Goal: Find specific fact: Find specific fact

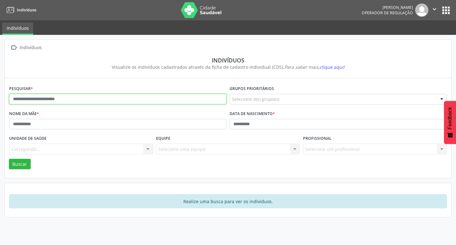
click at [94, 98] on input "text" at bounding box center [117, 99] width 217 height 11
type input "**********"
click at [9, 159] on button "Buscar" at bounding box center [20, 164] width 22 height 11
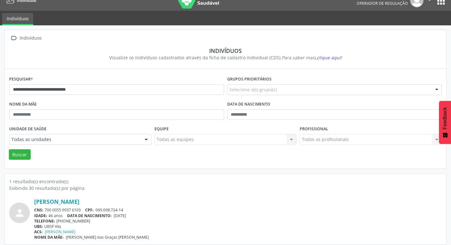
scroll to position [14, 0]
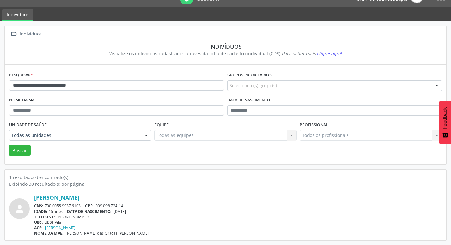
click at [47, 204] on div "CNS: 700 0055 9937 6103 CPF: 009.098.724-14" at bounding box center [238, 205] width 408 height 5
drag, startPoint x: 46, startPoint y: 204, endPoint x: 79, endPoint y: 207, distance: 33.0
click at [81, 205] on div "CNS: 700 0055 9937 6103 CPF: 009.098.724-14" at bounding box center [238, 205] width 408 height 5
copy div "700 0055 9937 6103"
drag, startPoint x: 97, startPoint y: 204, endPoint x: 130, endPoint y: 204, distance: 32.6
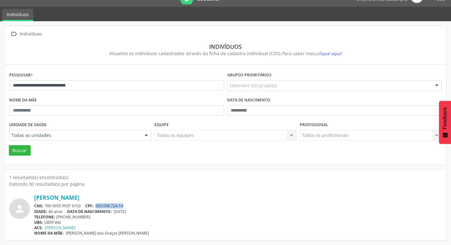
click at [130, 204] on div "CNS: 700 0055 9937 6103 CPF: 009.098.724-14" at bounding box center [238, 205] width 408 height 5
copy span "009.098.724-14"
click at [325, 143] on div "Profissional Todos os profissionais Todos os profissionais Nenhum resultado enc…" at bounding box center [370, 132] width 145 height 25
